Goal: Information Seeking & Learning: Learn about a topic

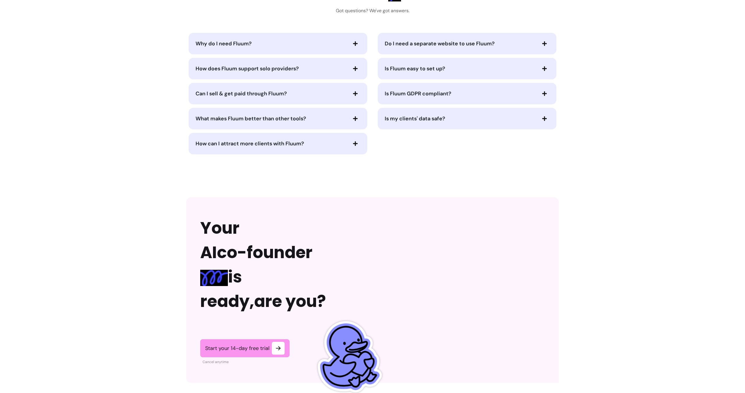
scroll to position [1173, 0]
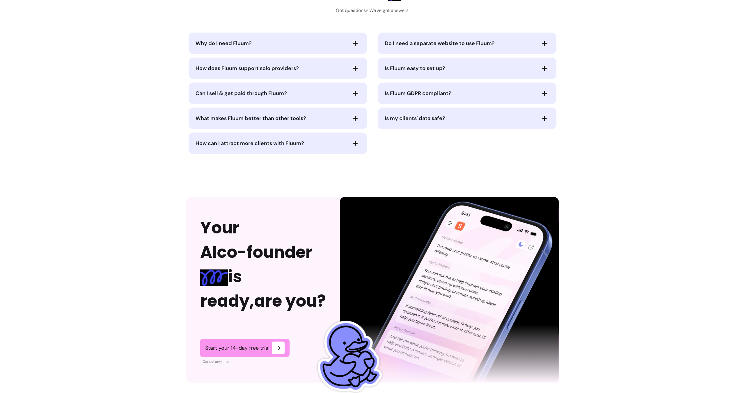
click at [357, 46] on icon "button" at bounding box center [355, 43] width 5 height 5
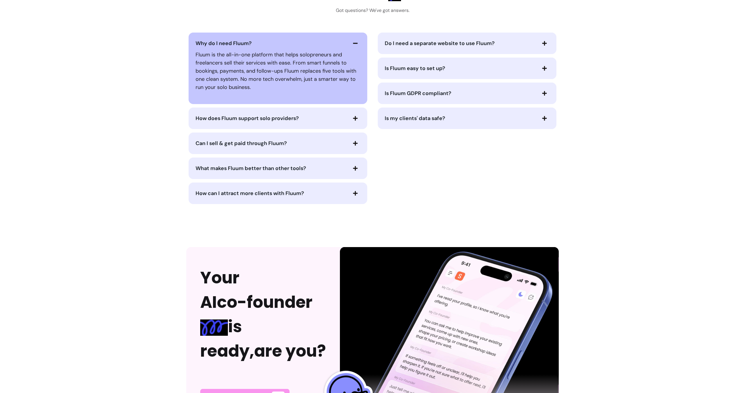
click at [353, 117] on icon "button" at bounding box center [355, 118] width 5 height 5
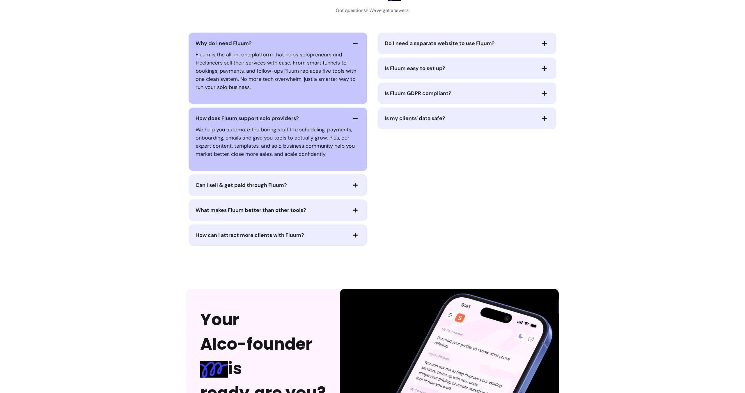
click at [318, 137] on p "We help you automate the boring stuff like scheduling, payments, onboarding, em…" at bounding box center [277, 142] width 165 height 33
drag, startPoint x: 327, startPoint y: 137, endPoint x: 203, endPoint y: 123, distance: 125.2
click at [203, 123] on div "We help you automate the boring stuff like scheduling, payments, onboarding, em…" at bounding box center [277, 141] width 165 height 37
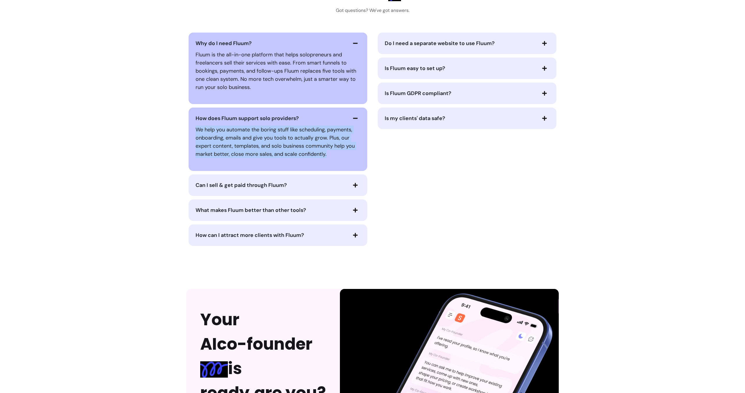
drag, startPoint x: 337, startPoint y: 157, endPoint x: 182, endPoint y: 124, distance: 158.8
copy p "We help you automate the boring stuff like scheduling, payments, onboarding, em…"
click at [495, 43] on span "Do I need a separate website to use Fluum?" at bounding box center [459, 43] width 151 height 8
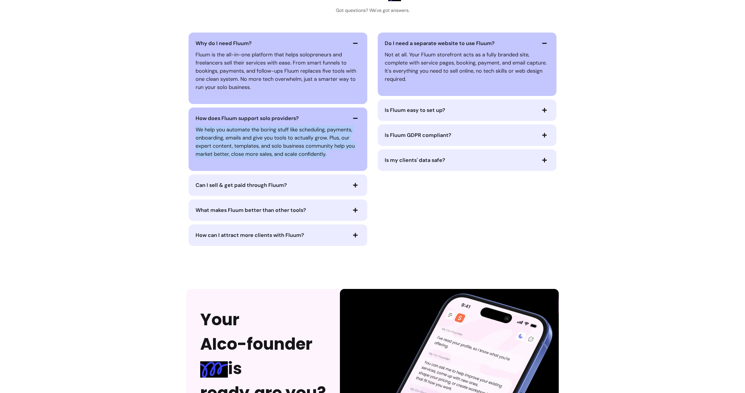
click at [470, 109] on span "Is Fluum easy to set up?" at bounding box center [459, 110] width 151 height 8
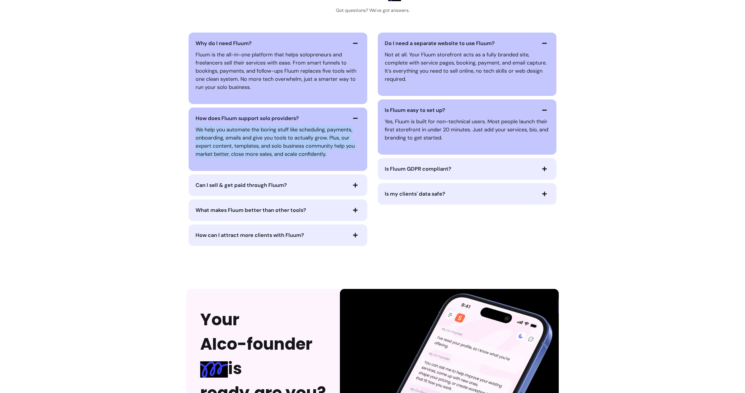
click at [481, 168] on span "Is Fluum GDPR compliant?" at bounding box center [459, 169] width 151 height 8
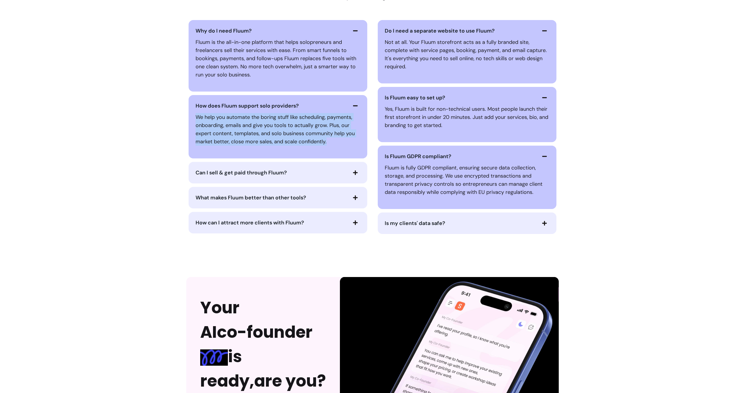
scroll to position [1189, 0]
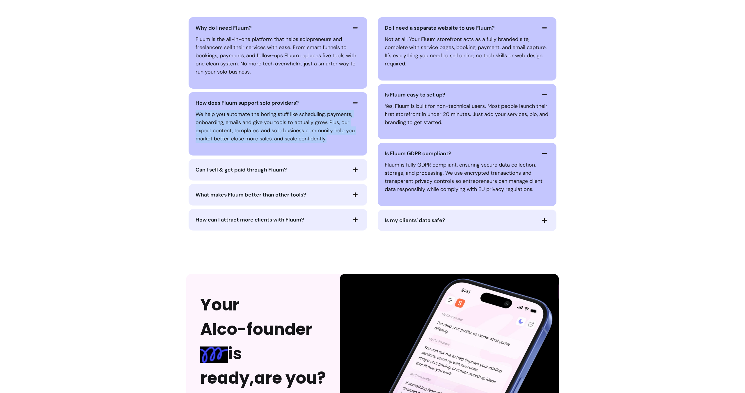
click at [440, 222] on span "Is my clients' data safe?" at bounding box center [414, 220] width 60 height 7
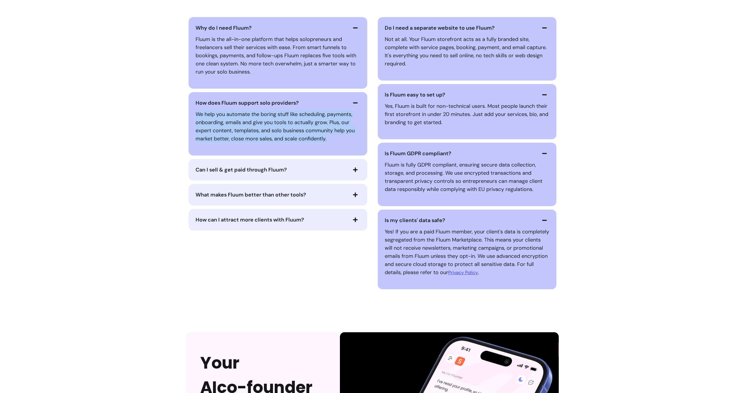
click at [291, 171] on span "Can I sell & get paid through Fluum?" at bounding box center [270, 170] width 151 height 8
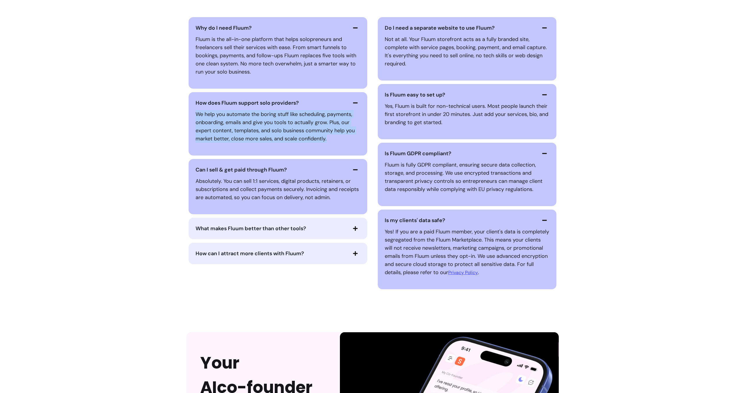
scroll to position [1256, 0]
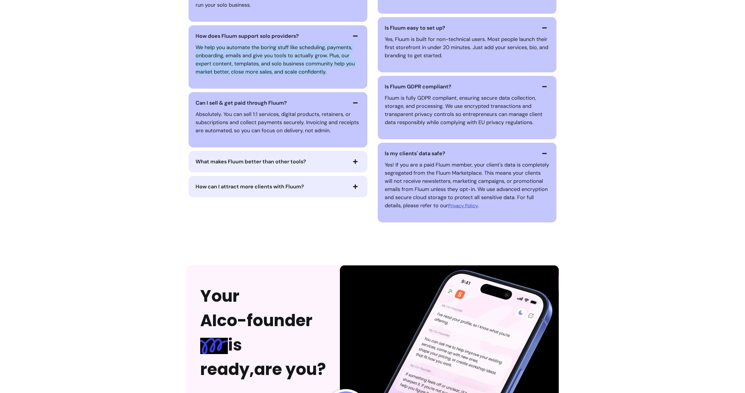
click at [279, 162] on span "What makes Fluum better than other tools?" at bounding box center [250, 161] width 111 height 7
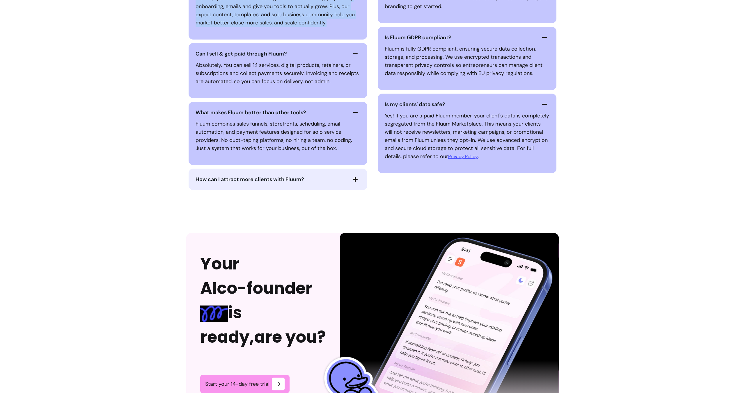
scroll to position [1311, 0]
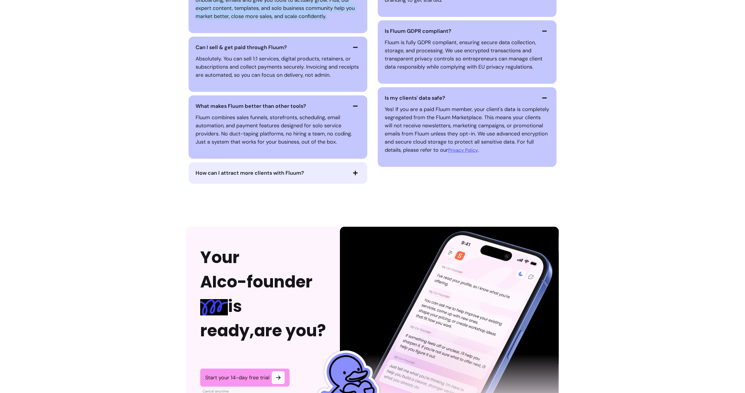
click at [291, 173] on span "How can I attract more clients with Fluum?" at bounding box center [249, 173] width 108 height 7
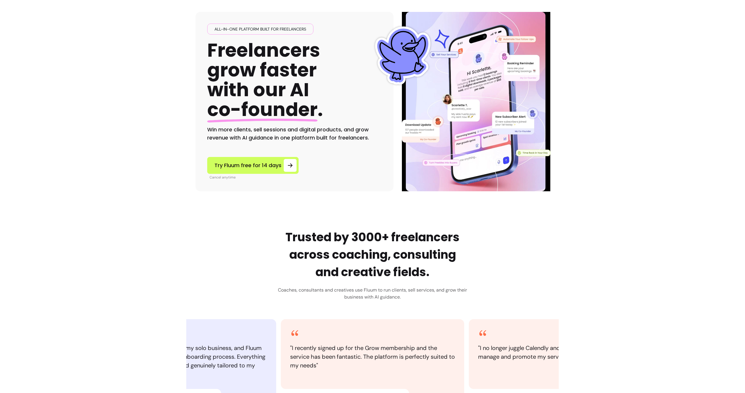
scroll to position [0, 0]
